Goal: Find specific page/section: Find specific page/section

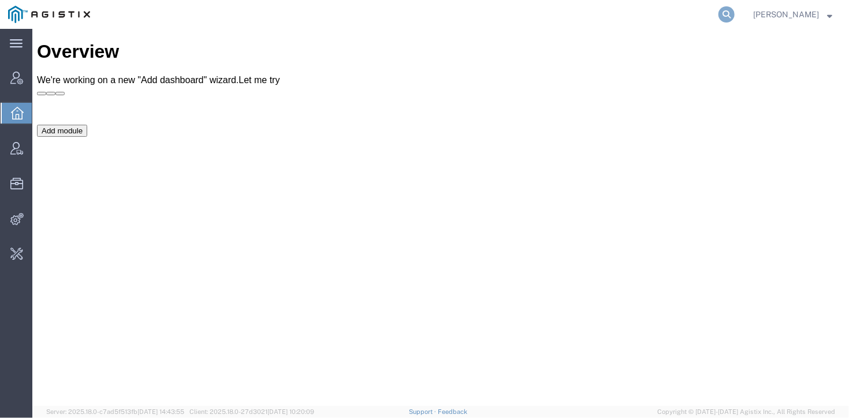
click at [720, 11] on icon at bounding box center [726, 14] width 16 height 16
type input "carrie.black@gulfstream.com"
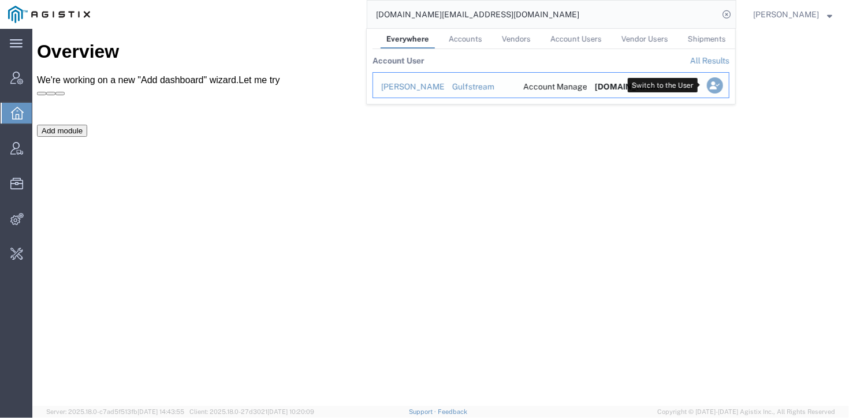
drag, startPoint x: 706, startPoint y: 87, endPoint x: 672, endPoint y: 77, distance: 35.5
click at [707, 87] on icon "Search Results" at bounding box center [715, 85] width 16 height 16
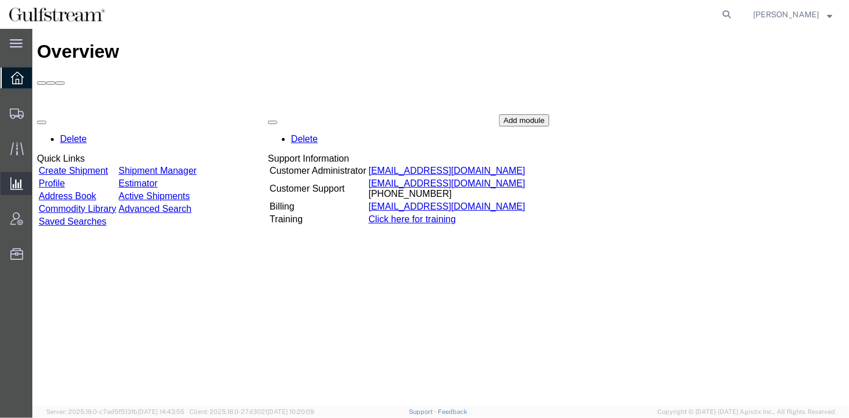
click at [0, 0] on span "Saved Reports" at bounding box center [0, 0] width 0 height 0
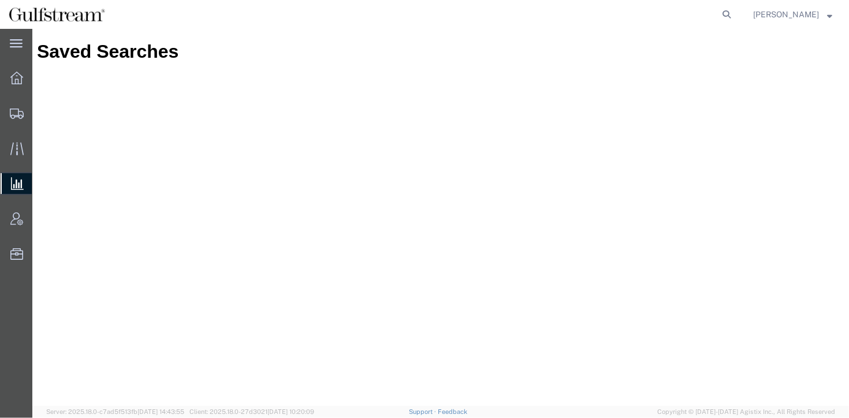
click at [0, 0] on span "Saved Reports" at bounding box center [0, 0] width 0 height 0
